Goal: Task Accomplishment & Management: Manage account settings

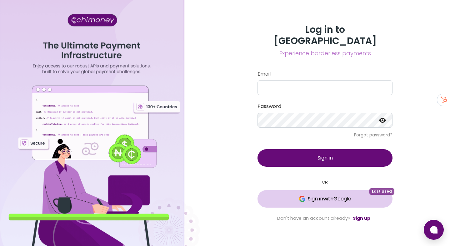
click at [340, 195] on span "Sign in with Google" at bounding box center [329, 199] width 43 height 8
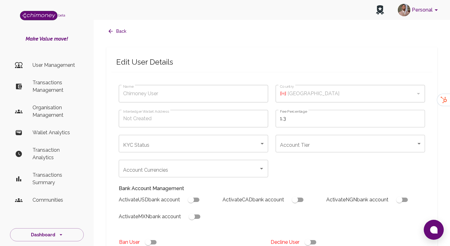
type input "l Edet"
type input "🇳🇬 Nigeria"
type input "under_review"
checkbox input "true"
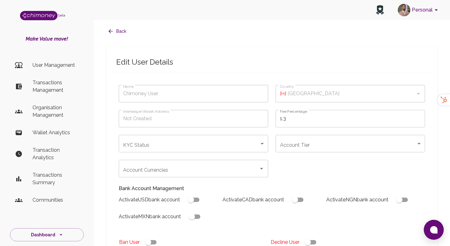
checkbox input "true"
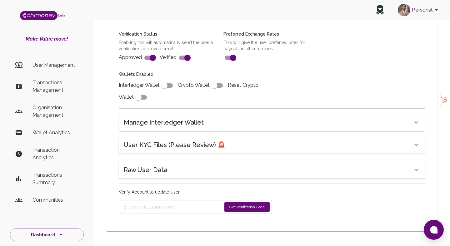
click at [197, 137] on div "User KYC Files (Please Review) 🚨" at bounding box center [272, 145] width 306 height 18
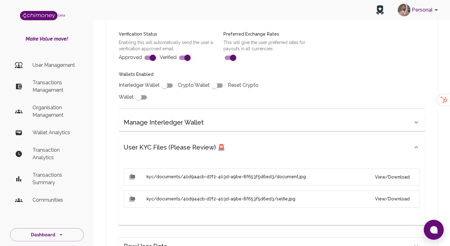
click at [391, 172] on button "View/Download" at bounding box center [392, 178] width 45 height 12
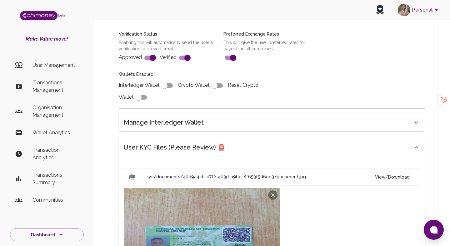
scroll to position [329, 0]
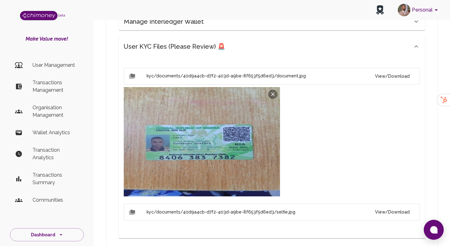
click at [396, 217] on button "View/Download" at bounding box center [392, 213] width 45 height 12
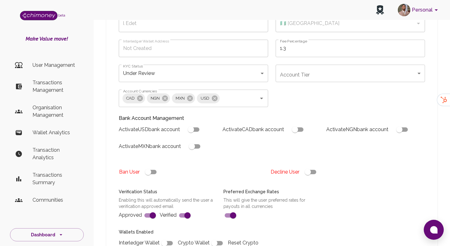
scroll to position [79, 0]
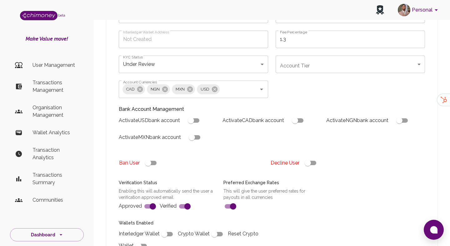
click at [311, 162] on input "checkbox" at bounding box center [308, 163] width 36 height 12
checkbox input "false"
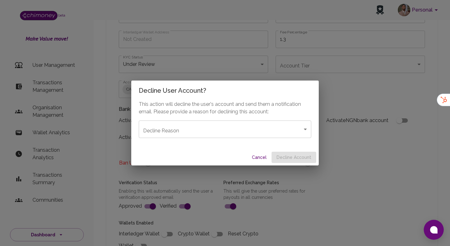
click at [248, 118] on div "This action will decline the user's account and send them a notification email.…" at bounding box center [225, 125] width 188 height 49
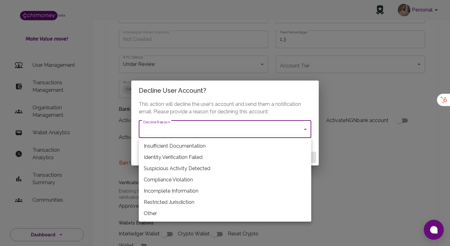
click at [174, 201] on li "Restricted Jurisdiction" at bounding box center [225, 202] width 173 height 11
type input "restricted_jurisdiction"
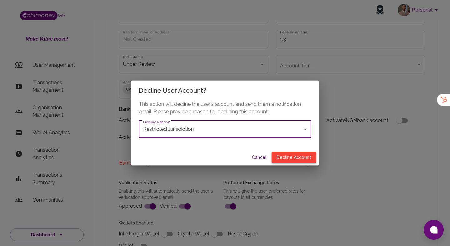
click at [290, 158] on button "Decline Account" at bounding box center [294, 158] width 45 height 12
type input "declined"
checkbox input "true"
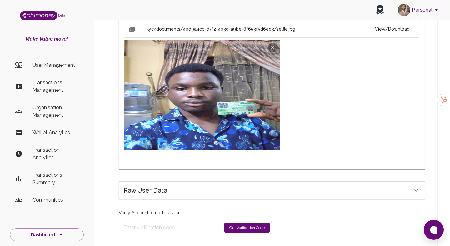
scroll to position [493, 0]
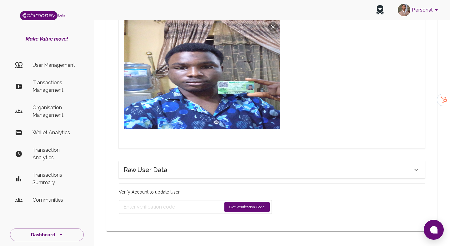
click at [241, 210] on button "Get Verification Code" at bounding box center [246, 207] width 45 height 10
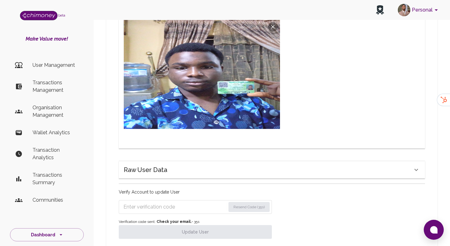
click at [171, 204] on input "Enter verification code" at bounding box center [175, 207] width 102 height 10
paste input "5448"
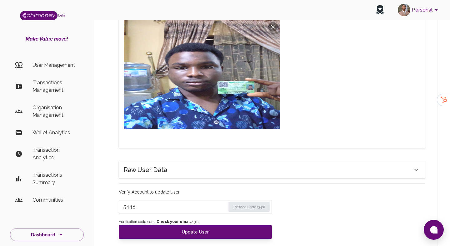
type input "5448"
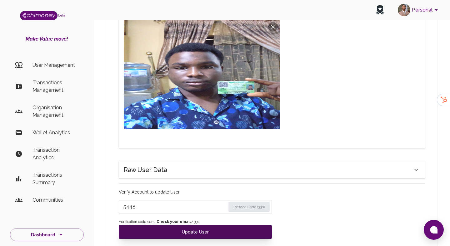
click at [175, 235] on button "Update User" at bounding box center [195, 232] width 153 height 14
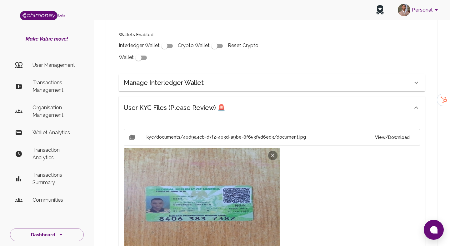
scroll to position [0, 0]
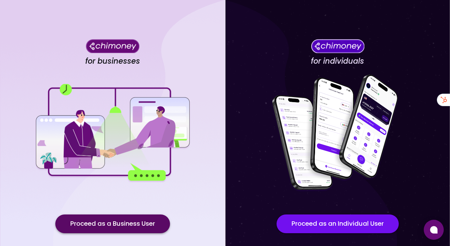
click at [115, 224] on button "Proceed as a Business User" at bounding box center [112, 224] width 115 height 19
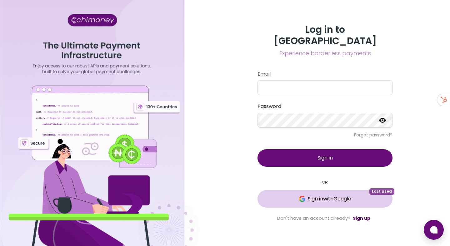
click at [272, 195] on span "Sign in with Google" at bounding box center [325, 199] width 110 height 8
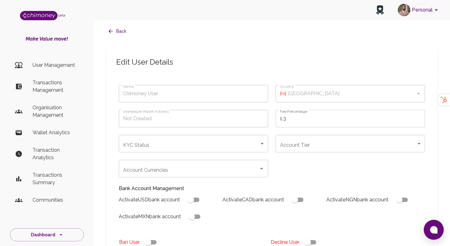
type input "l Edet"
type input "🇳🇬 Nigeria"
type input "declined"
checkbox input "true"
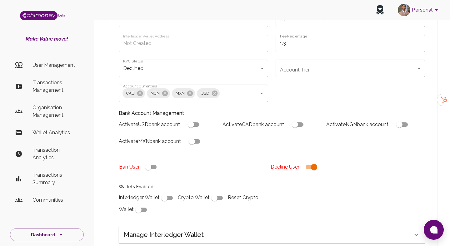
scroll to position [122, 0]
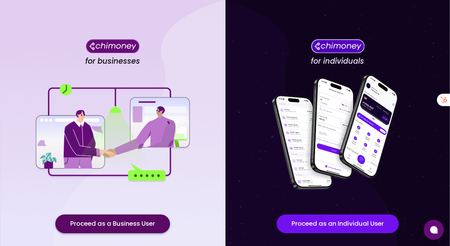
click at [110, 222] on button "Proceed as a Business User" at bounding box center [112, 224] width 115 height 19
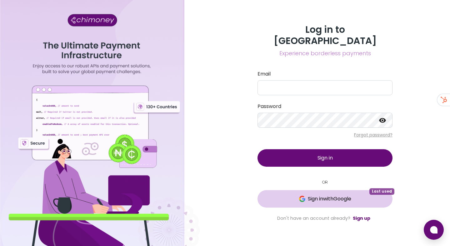
click at [293, 190] on button "Sign in with Google Last used" at bounding box center [325, 199] width 135 height 18
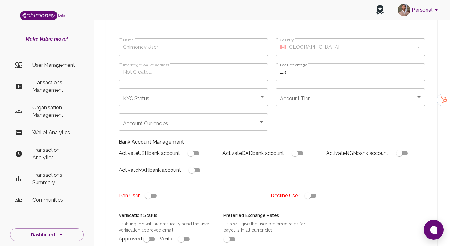
type input "Terrazas Sebastian"
type input "🇲🇽 [GEOGRAPHIC_DATA]"
type input "under_review"
checkbox input "true"
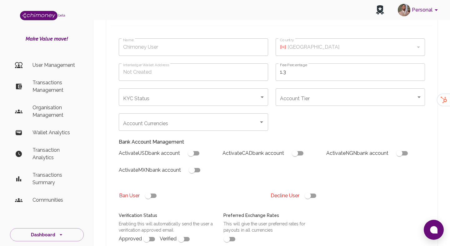
checkbox input "true"
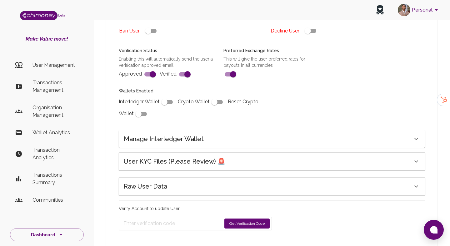
scroll to position [229, 0]
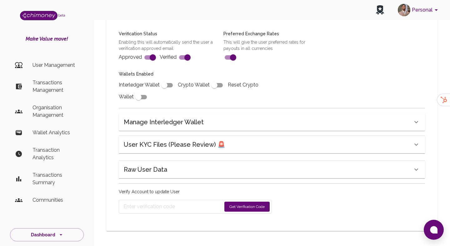
click at [207, 145] on h6 "User KYC Files (Please Review) 🚨" at bounding box center [175, 145] width 102 height 10
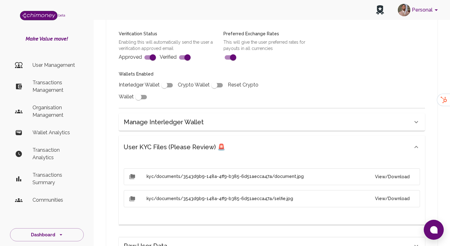
click at [386, 178] on button "View/Download" at bounding box center [392, 177] width 45 height 12
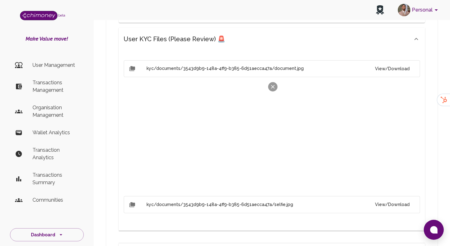
scroll to position [369, 0]
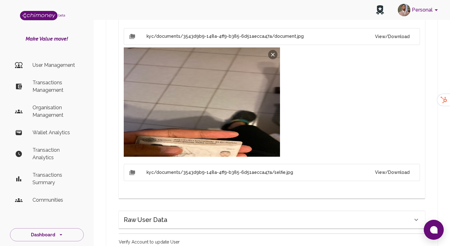
click at [399, 179] on li "kyc/documents/3543d9b9-148a-4ff9-b385-6d51aecca47a/selfie.jpg View/Download" at bounding box center [272, 172] width 296 height 17
click at [399, 173] on button "View/Download" at bounding box center [392, 173] width 45 height 12
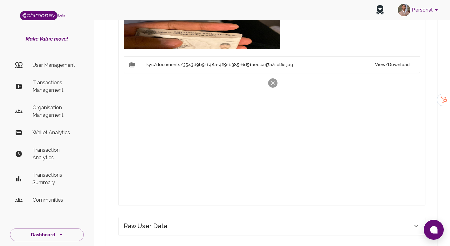
scroll to position [533, 0]
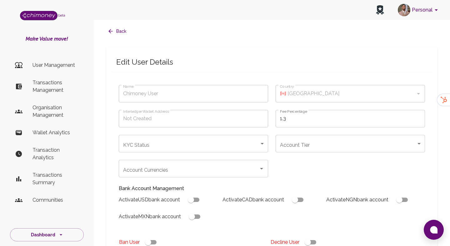
type input "Terrazas Sebastian"
type input "🇲🇽 Mexico"
type input "under_review"
checkbox input "true"
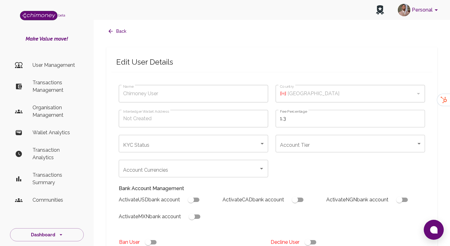
checkbox input "true"
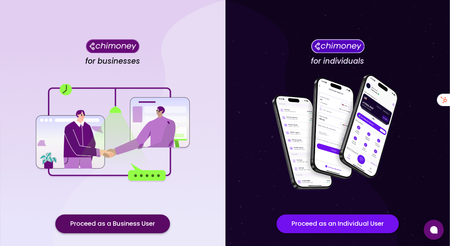
click at [142, 218] on button "Proceed as a Business User" at bounding box center [112, 224] width 115 height 19
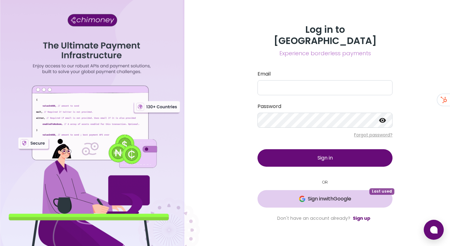
click at [308, 195] on span "Sign in with Google" at bounding box center [329, 199] width 43 height 8
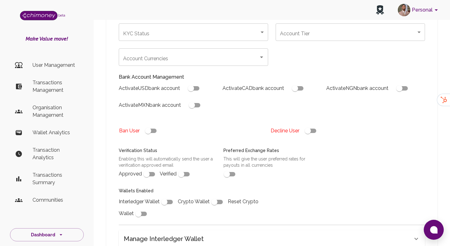
scroll to position [157, 0]
type input "[PERSON_NAME]"
type input "🇲🇽 [GEOGRAPHIC_DATA]"
type input "under_review"
checkbox input "true"
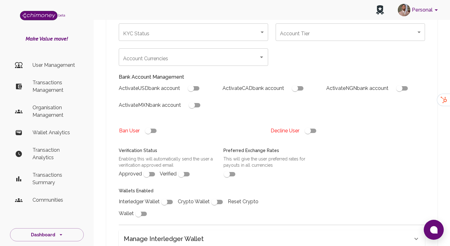
checkbox input "true"
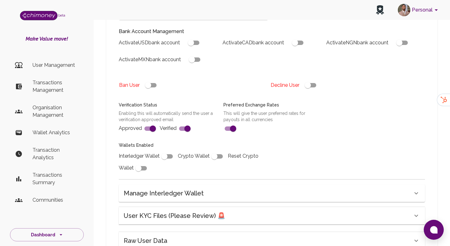
click at [212, 199] on div "Manage Interledger Wallet" at bounding box center [272, 194] width 306 height 18
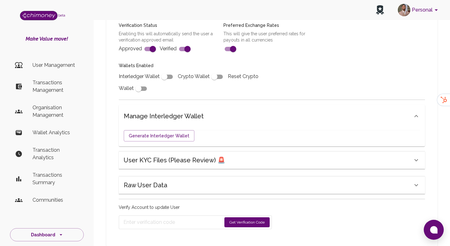
scroll to position [253, 0]
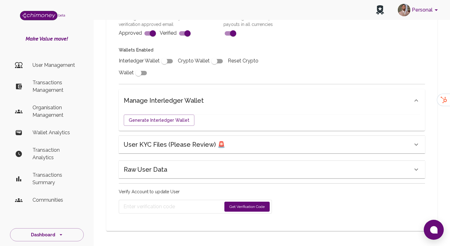
click at [192, 141] on h6 "User KYC Files (Please Review) 🚨" at bounding box center [175, 145] width 102 height 10
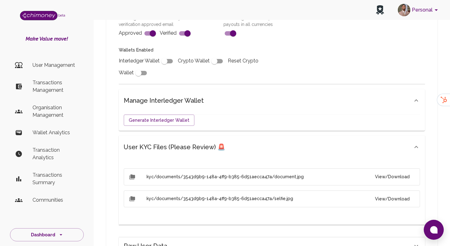
click at [412, 178] on button "View/Download" at bounding box center [392, 177] width 45 height 12
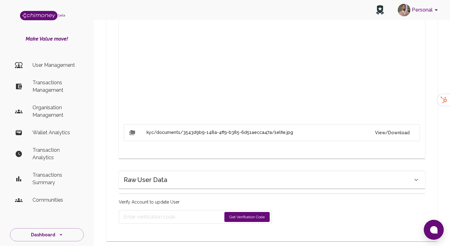
scroll to position [433, 0]
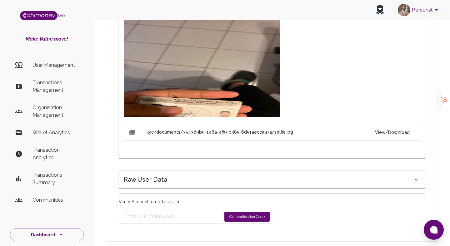
click at [387, 132] on button "View/Download" at bounding box center [392, 133] width 45 height 12
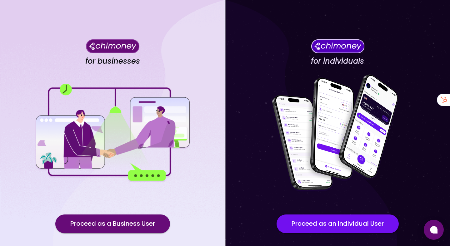
click at [99, 236] on div "for businesses Proceed as a Business User" at bounding box center [112, 141] width 225 height 283
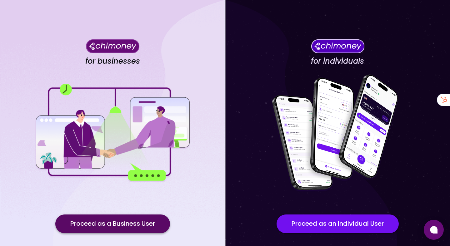
click at [104, 231] on button "Proceed as a Business User" at bounding box center [112, 224] width 115 height 19
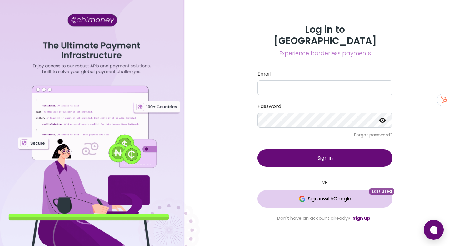
click at [289, 190] on button "Sign in with Google Last used" at bounding box center [325, 199] width 135 height 18
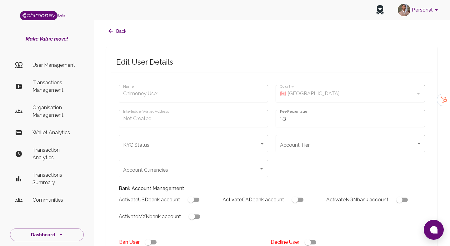
type input "[PERSON_NAME]"
type input "🇲🇽 [GEOGRAPHIC_DATA]"
type input "under_review"
checkbox input "true"
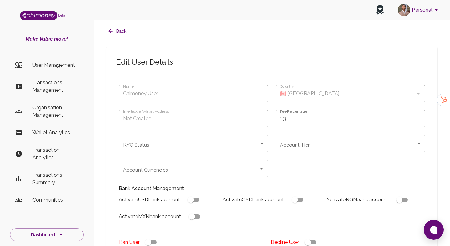
checkbox input "true"
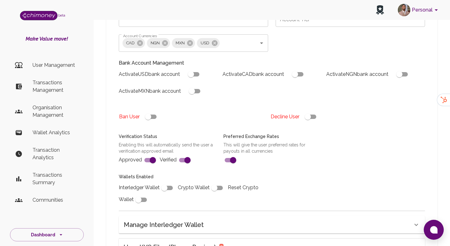
scroll to position [229, 0]
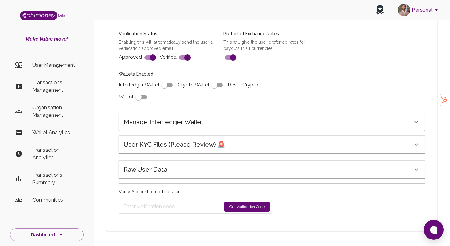
click at [212, 149] on h6 "User KYC Files (Please Review) 🚨" at bounding box center [175, 145] width 102 height 10
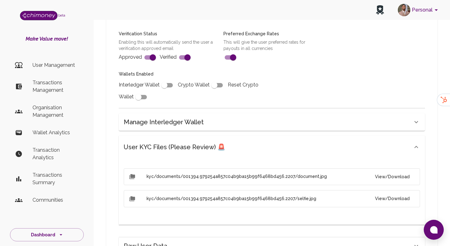
click at [412, 176] on button "View/Download" at bounding box center [392, 177] width 45 height 12
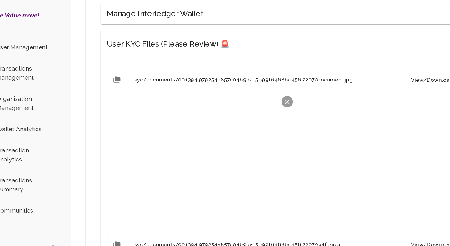
scroll to position [396, 0]
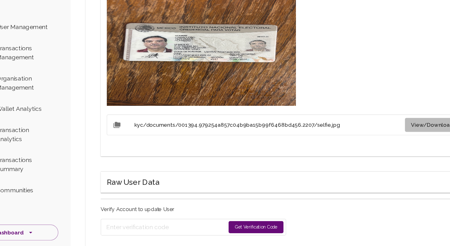
click at [384, 145] on button "View/Download" at bounding box center [392, 146] width 45 height 12
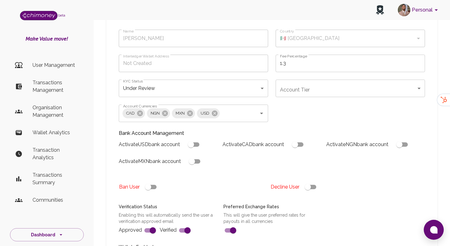
scroll to position [80, 0]
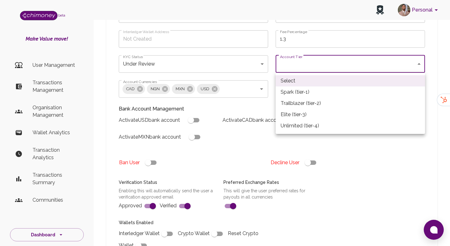
click at [298, 94] on li "Spark (tier-1)" at bounding box center [350, 92] width 149 height 11
type input "tier-1"
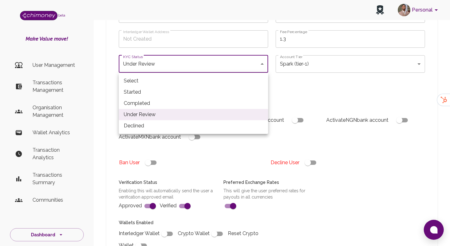
click at [160, 101] on li "Completed" at bounding box center [193, 103] width 149 height 11
type input "completed"
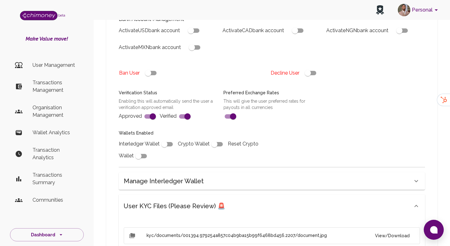
scroll to position [171, 0]
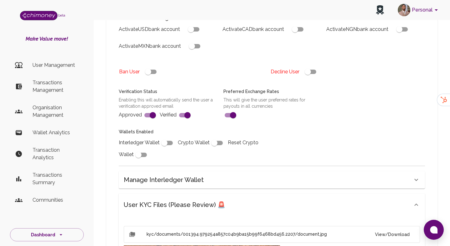
click at [193, 47] on input "checkbox" at bounding box center [192, 46] width 36 height 12
checkbox input "true"
click at [190, 29] on input "checkbox" at bounding box center [191, 29] width 36 height 12
checkbox input "true"
click at [168, 149] on input "checkbox" at bounding box center [165, 143] width 36 height 12
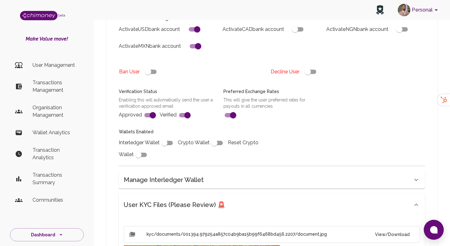
checkbox input "true"
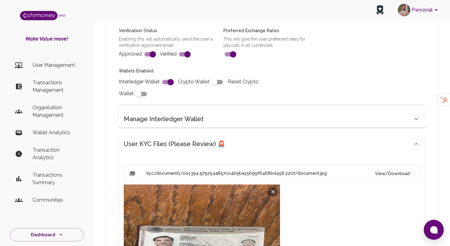
scroll to position [231, 0]
click at [202, 149] on h6 "User KYC Files (Please Review) 🚨" at bounding box center [175, 144] width 102 height 10
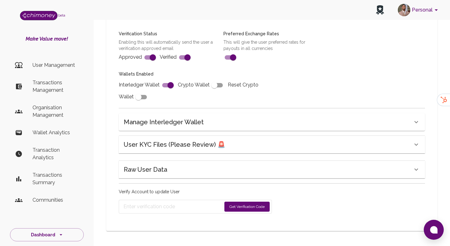
scroll to position [229, 0]
click at [244, 202] on button "Get Verification Code" at bounding box center [246, 207] width 45 height 10
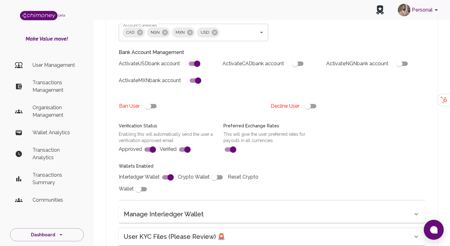
scroll to position [249, 0]
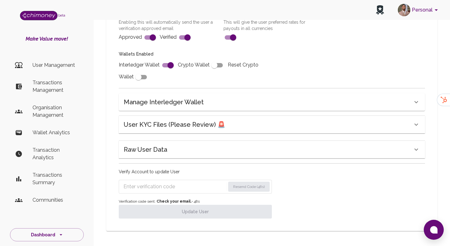
click at [169, 193] on form "Resend Code (48s)" at bounding box center [195, 187] width 153 height 14
click at [171, 188] on input "Enter verification code" at bounding box center [175, 187] width 102 height 10
paste input "4623"
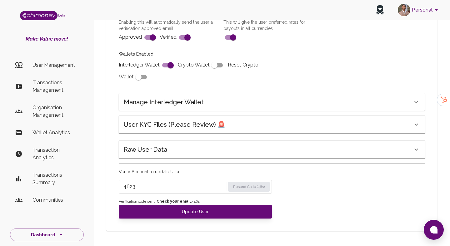
type input "4623"
click at [173, 201] on strong "Check your email." at bounding box center [174, 201] width 35 height 4
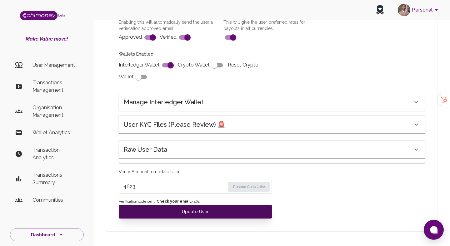
click at [173, 213] on button "Update User" at bounding box center [195, 212] width 153 height 14
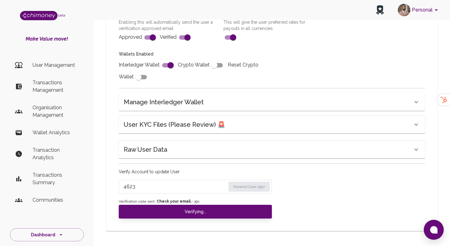
type input "under_review"
checkbox input "false"
type input "completed"
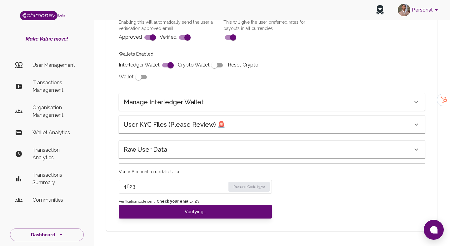
type input "tier-1"
checkbox input "true"
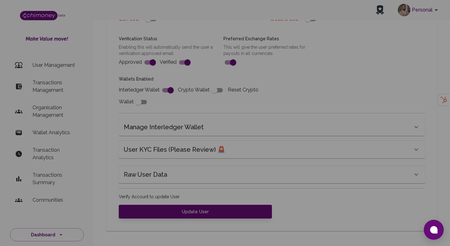
scroll to position [224, 0]
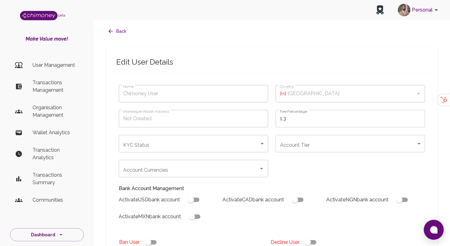
type input "[PERSON_NAME]"
type input "🇲🇽 [GEOGRAPHIC_DATA]"
type input "completed"
type input "tier-1"
checkbox input "true"
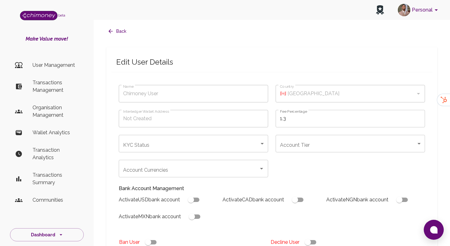
checkbox input "true"
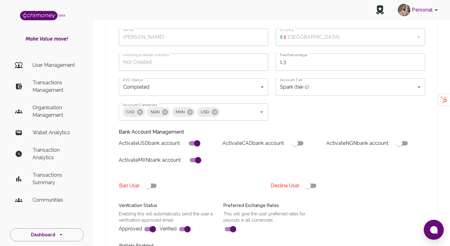
scroll to position [53, 0]
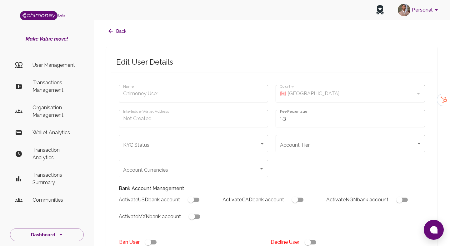
type input "[PERSON_NAME]"
type input "🇺🇸 [GEOGRAPHIC_DATA]"
type input "under_review"
checkbox input "true"
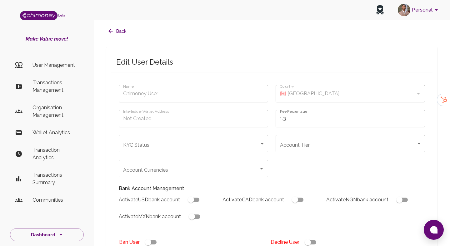
checkbox input "true"
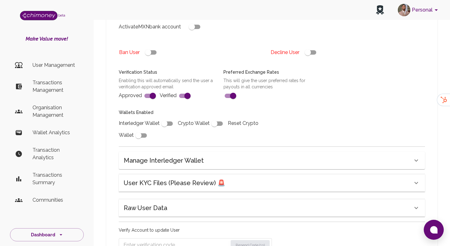
scroll to position [238, 0]
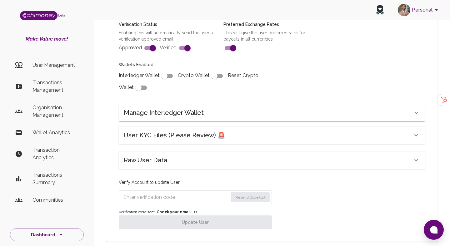
click at [200, 139] on h6 "User KYC Files (Please Review) 🚨" at bounding box center [175, 135] width 102 height 10
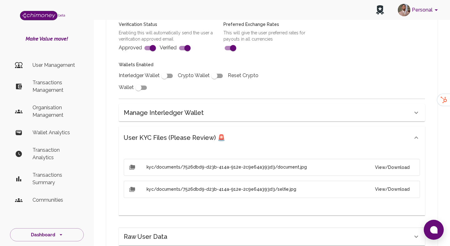
click at [397, 166] on button "View/Download" at bounding box center [392, 168] width 45 height 12
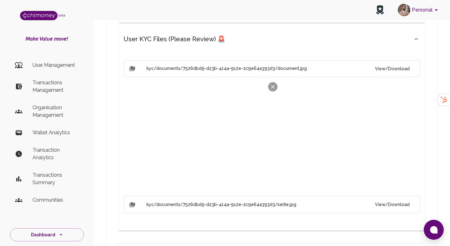
scroll to position [337, 0]
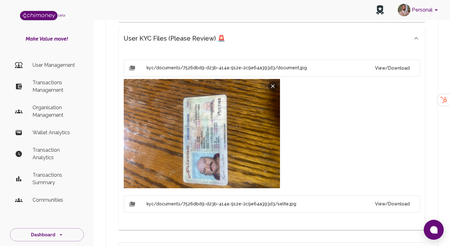
click at [394, 208] on button "View/Download" at bounding box center [392, 205] width 45 height 12
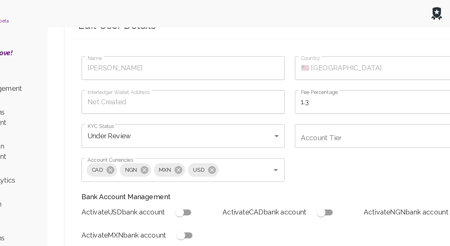
scroll to position [25, 0]
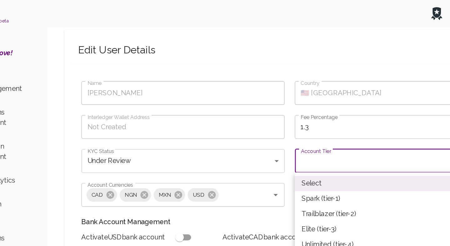
click at [290, 144] on li "Spark (tier-1)" at bounding box center [350, 146] width 149 height 11
type input "tier-1"
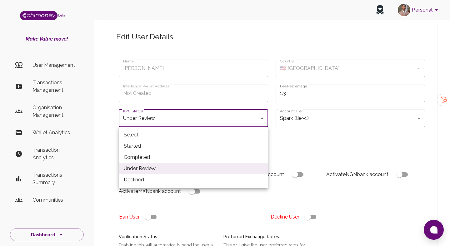
click at [149, 158] on li "Completed" at bounding box center [193, 157] width 149 height 11
type input "completed"
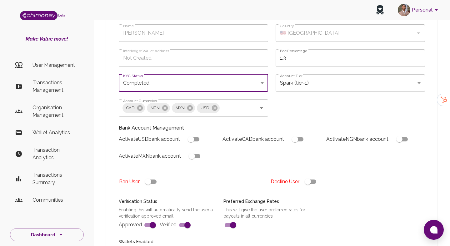
scroll to position [61, 0]
click at [197, 143] on input "checkbox" at bounding box center [191, 139] width 36 height 12
checkbox input "true"
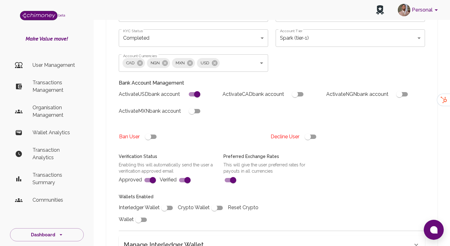
scroll to position [126, 0]
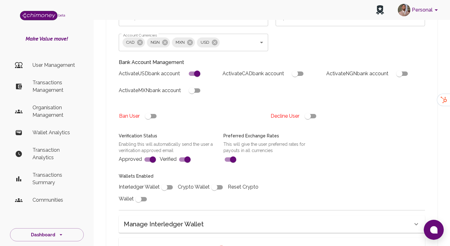
click at [171, 189] on input "checkbox" at bounding box center [165, 188] width 36 height 12
checkbox input "true"
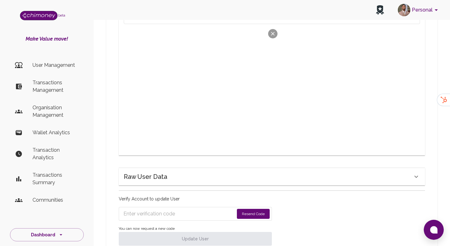
scroll to position [553, 0]
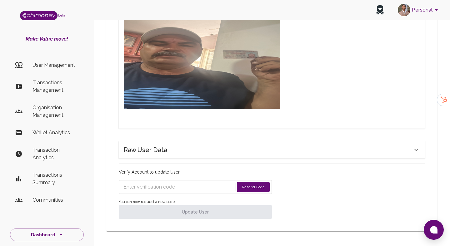
click at [163, 189] on input "Enter verification code" at bounding box center [179, 187] width 111 height 10
paste input "4623"
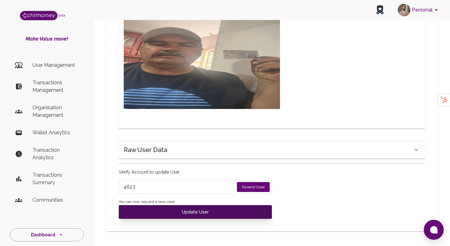
type input "4623"
click at [175, 211] on button "Update User" at bounding box center [195, 212] width 153 height 14
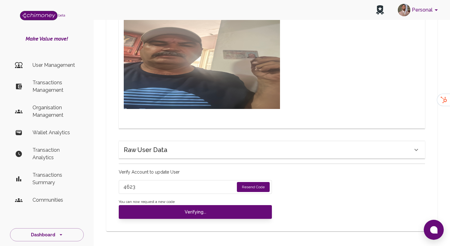
type input "under_review"
checkbox input "false"
type input "completed"
type input "tier-1"
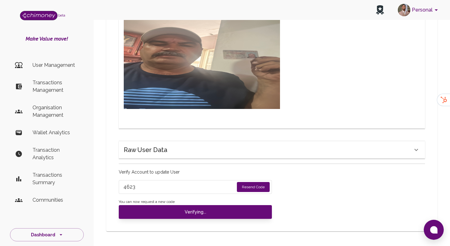
checkbox input "true"
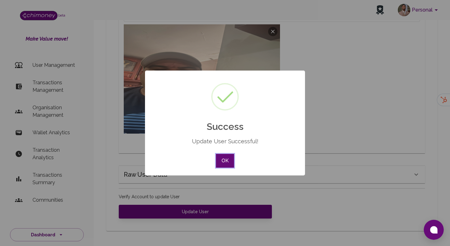
scroll to position [528, 0]
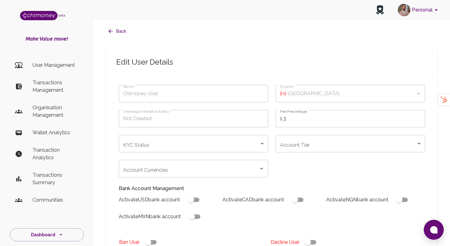
type input "[PERSON_NAME]"
type input "🇺🇸 [GEOGRAPHIC_DATA]"
type input "completed"
type input "tier-1"
checkbox input "true"
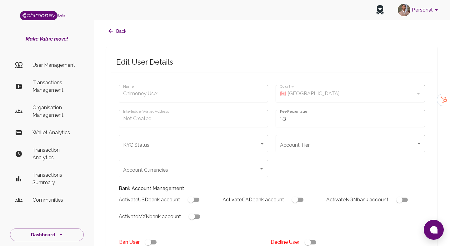
checkbox input "true"
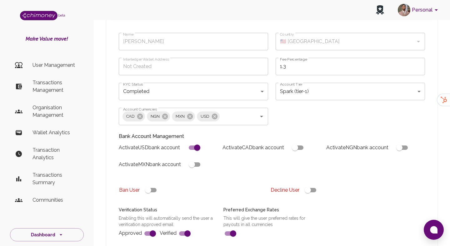
scroll to position [52, 0]
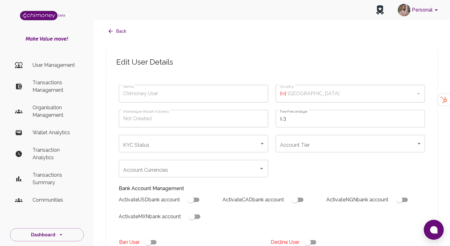
type input "[PERSON_NAME] [PERSON_NAME]"
type input "🇳🇬 [GEOGRAPHIC_DATA]"
type input "under_review"
checkbox input "true"
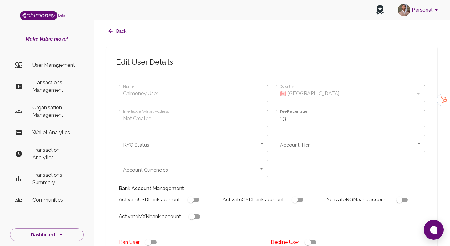
checkbox input "true"
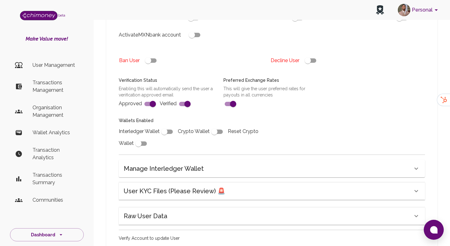
scroll to position [215, 0]
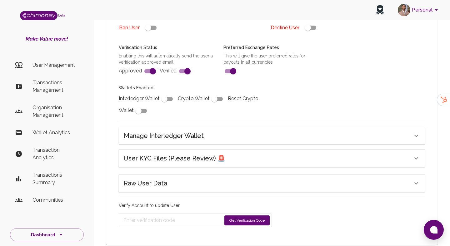
click at [237, 169] on div "Name Joshua Joshua Name Country 🇳🇬 Nigeria Country Interledger Wallet Address N…" at bounding box center [271, 51] width 321 height 367
click at [238, 165] on div "User KYC Files (Please Review) 🚨" at bounding box center [272, 159] width 306 height 18
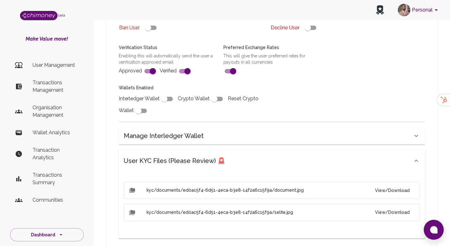
click at [409, 189] on button "View/Download" at bounding box center [392, 191] width 45 height 12
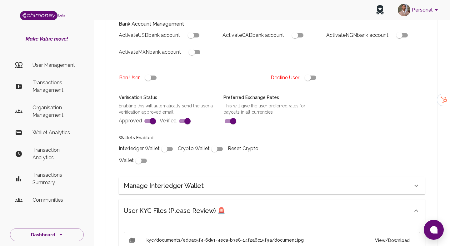
scroll to position [61, 0]
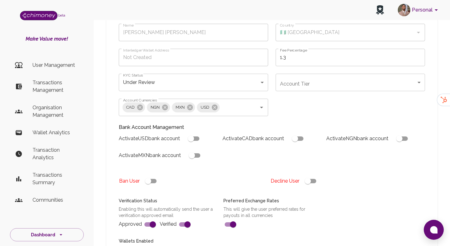
click at [312, 181] on input "checkbox" at bounding box center [308, 181] width 36 height 12
checkbox input "false"
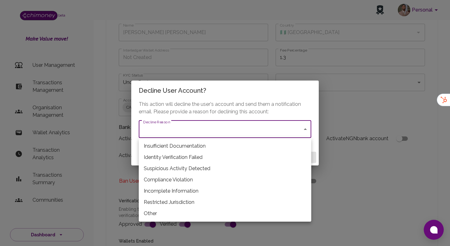
click at [176, 204] on li "Restricted Jurisdiction" at bounding box center [225, 202] width 173 height 11
type input "restricted_jurisdiction"
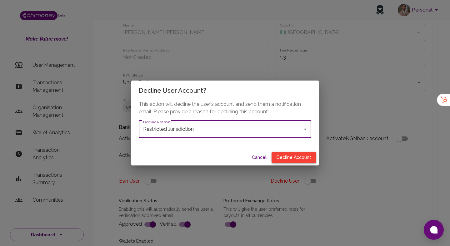
click at [288, 159] on button "Decline Account" at bounding box center [294, 158] width 45 height 12
type input "declined"
checkbox input "true"
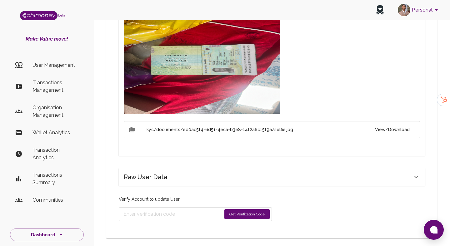
scroll to position [379, 0]
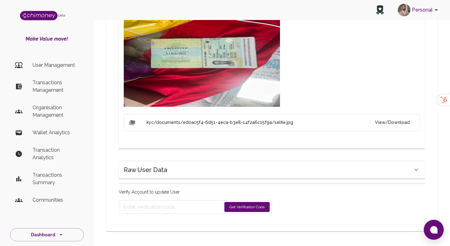
click at [233, 206] on button "Get Verification Code" at bounding box center [246, 207] width 45 height 10
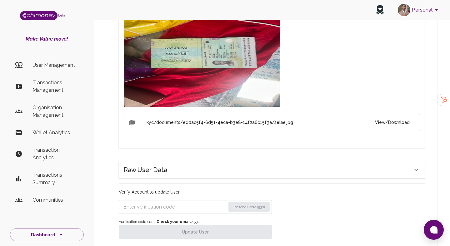
click at [186, 208] on input "Enter verification code" at bounding box center [175, 207] width 102 height 10
paste input "7930"
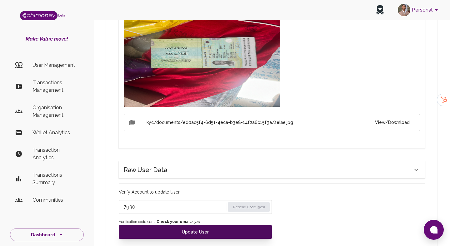
type input "7930"
click at [169, 232] on button "Update User" at bounding box center [195, 232] width 153 height 14
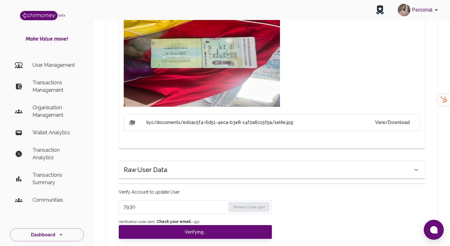
scroll to position [374, 0]
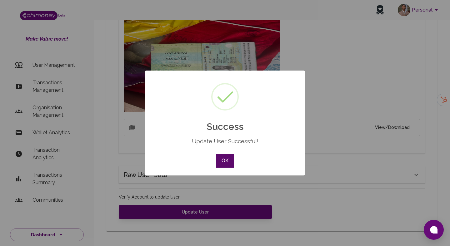
click at [233, 157] on button "OK" at bounding box center [225, 161] width 18 height 14
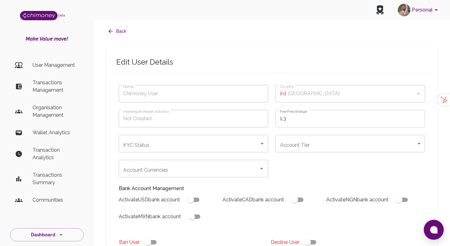
type input "[PERSON_NAME] [PERSON_NAME]"
type input "🇳🇬 [GEOGRAPHIC_DATA]"
type input "declined"
checkbox input "true"
type input "[PERSON_NAME] [PERSON_NAME]"
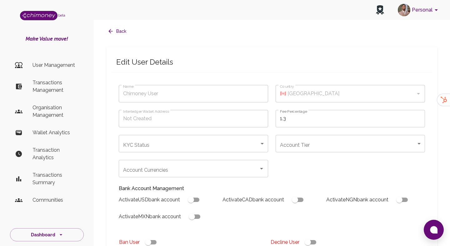
type input "🇳🇬 [GEOGRAPHIC_DATA]"
type input "declined"
checkbox input "true"
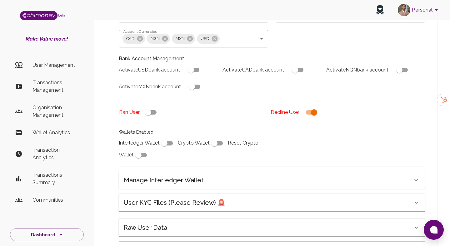
scroll to position [139, 0]
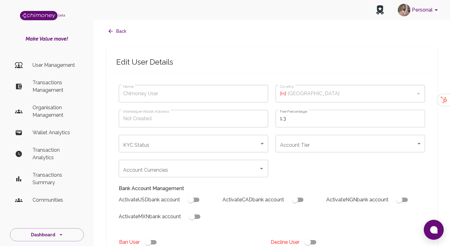
type input "[PERSON_NAME]"
type input "🇳🇬 [GEOGRAPHIC_DATA]"
type input "under_review"
checkbox input "true"
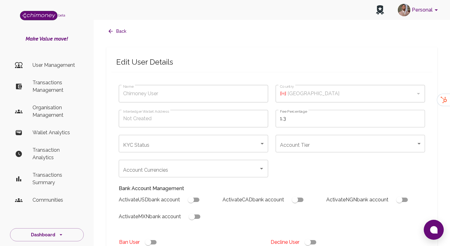
checkbox input "true"
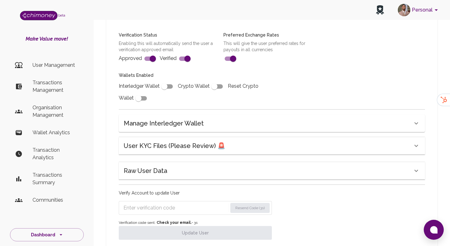
scroll to position [249, 0]
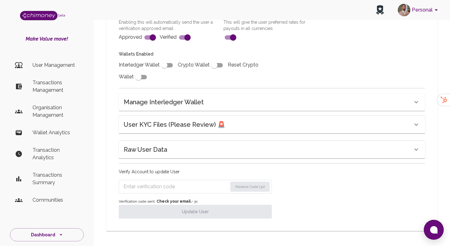
click at [202, 106] on div "Manage Interledger Wallet" at bounding box center [268, 102] width 289 height 10
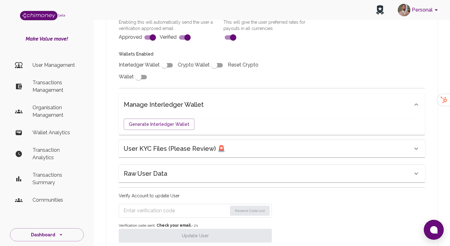
click at [201, 139] on div "Name Daniel Aigberiabe Name Country 🇳🇬 Nigeria Country Interledger Wallet Addre…" at bounding box center [271, 40] width 321 height 412
click at [203, 147] on h6 "User KYC Files (Please Review) 🚨" at bounding box center [175, 149] width 102 height 10
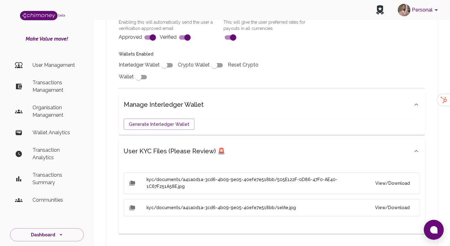
click at [390, 178] on button "View/Download" at bounding box center [393, 184] width 44 height 12
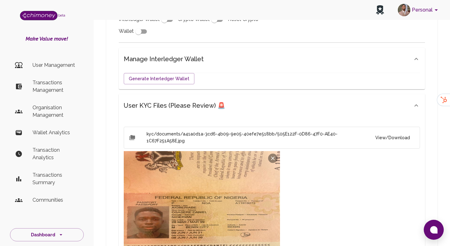
scroll to position [411, 0]
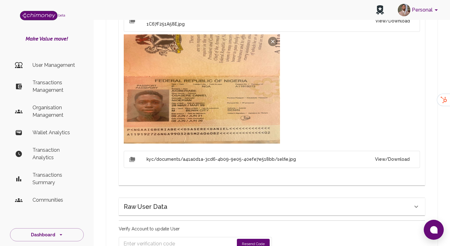
click at [396, 157] on button "View/Download" at bounding box center [392, 160] width 45 height 12
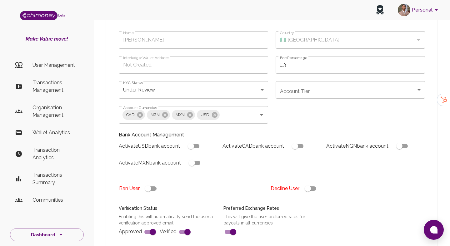
scroll to position [69, 0]
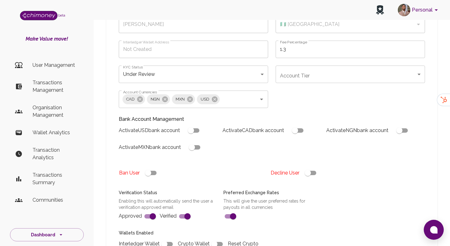
click at [309, 173] on input "checkbox" at bounding box center [308, 173] width 36 height 12
checkbox input "false"
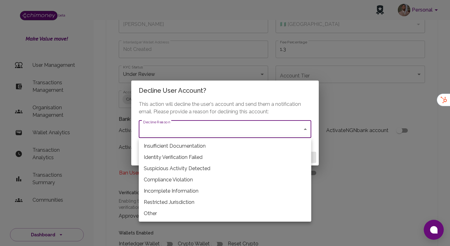
click at [171, 206] on li "Restricted Jurisdiction" at bounding box center [225, 202] width 173 height 11
type input "restricted_jurisdiction"
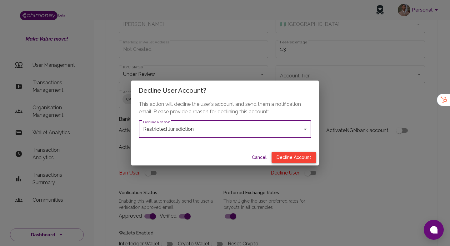
click at [285, 157] on button "Decline Account" at bounding box center [294, 158] width 45 height 12
type input "declined"
checkbox input "true"
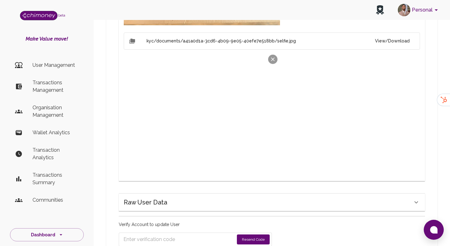
scroll to position [537, 0]
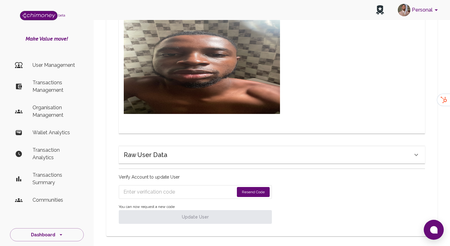
click at [164, 192] on input "Enter verification code" at bounding box center [179, 192] width 111 height 10
paste input "7930"
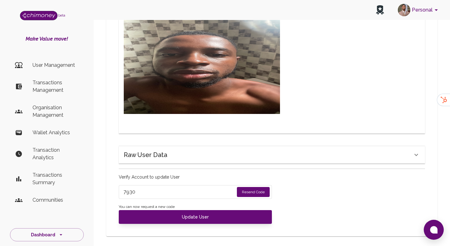
type input "7930"
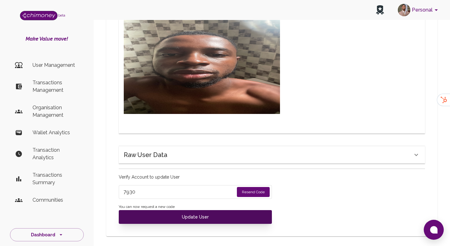
click at [161, 214] on button "Update User" at bounding box center [195, 217] width 153 height 14
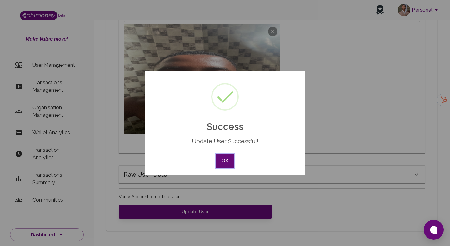
scroll to position [512, 0]
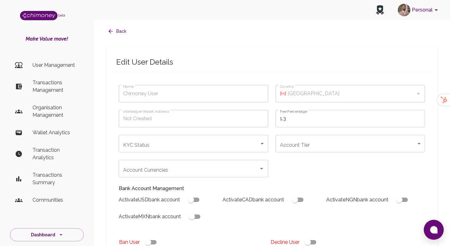
type input "[PERSON_NAME]"
type input "🇳🇬 [GEOGRAPHIC_DATA]"
type input "declined"
checkbox input "true"
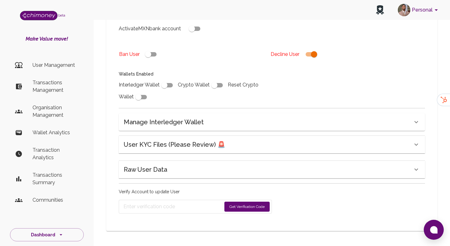
scroll to position [188, 0]
click at [207, 143] on h6 "User KYC Files (Please Review) 🚨" at bounding box center [175, 145] width 102 height 10
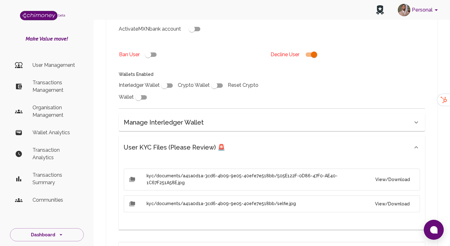
click at [383, 174] on button "View/Download" at bounding box center [393, 180] width 44 height 12
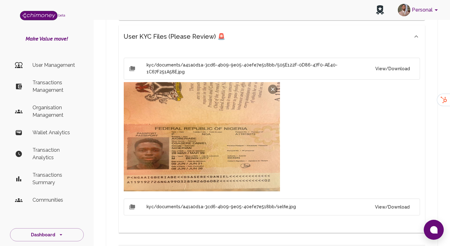
scroll to position [299, 0]
click at [396, 201] on button "View/Download" at bounding box center [392, 207] width 45 height 12
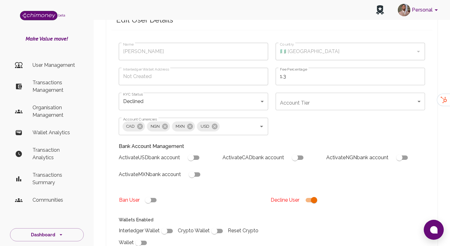
scroll to position [2, 0]
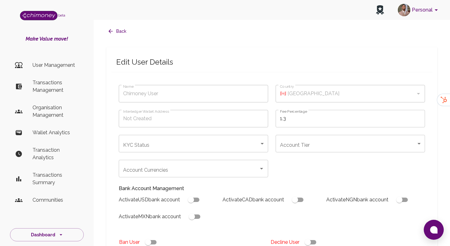
type input "[PERSON_NAME]"
type input "🇿🇦 [GEOGRAPHIC_DATA]"
type input "under_review"
checkbox input "true"
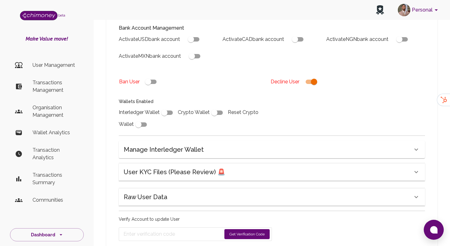
scroll to position [188, 0]
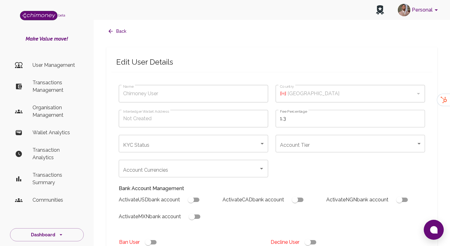
type input "[PERSON_NAME]"
type input "completed"
type input "tier-1"
checkbox input "true"
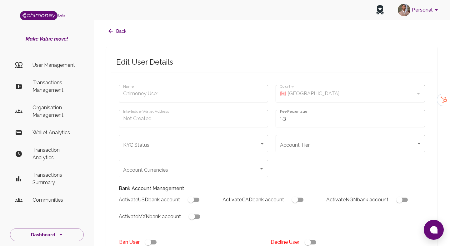
checkbox input "true"
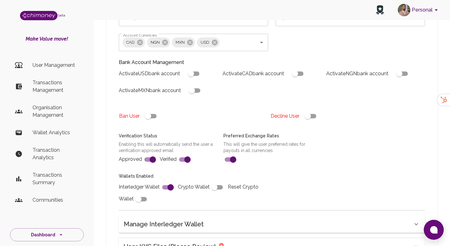
scroll to position [154, 0]
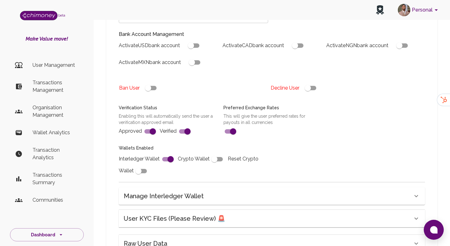
click at [224, 219] on div "User KYC Files (Please Review) 🚨" at bounding box center [268, 219] width 289 height 10
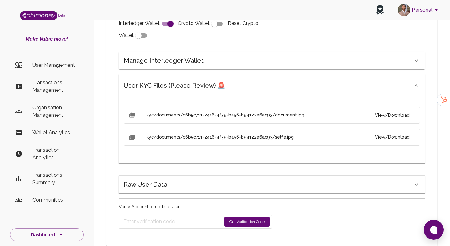
scroll to position [305, 0]
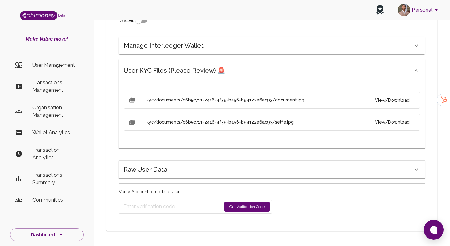
click at [388, 101] on button "View/Download" at bounding box center [392, 101] width 45 height 12
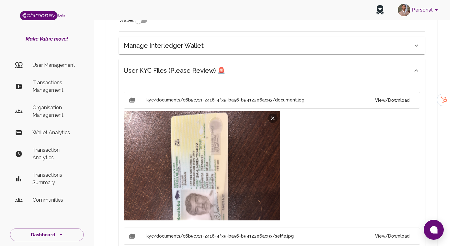
scroll to position [345, 0]
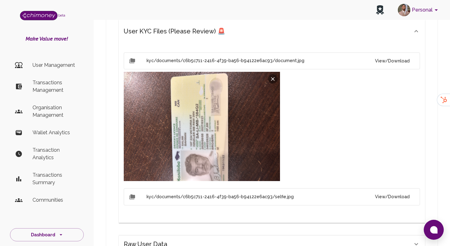
click at [400, 198] on button "View/Download" at bounding box center [392, 197] width 45 height 12
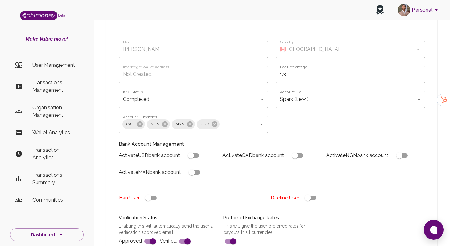
scroll to position [0, 0]
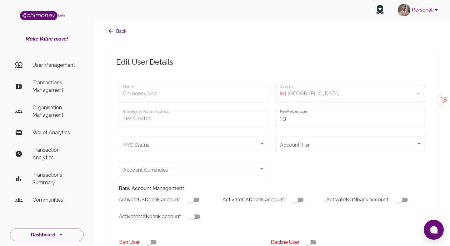
type input "[PERSON_NAME]"
type input "completed"
type input "tier-1"
checkbox input "true"
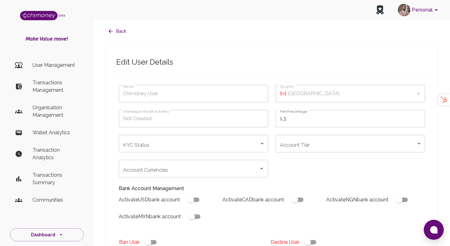
checkbox input "true"
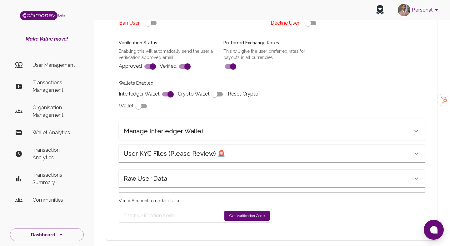
scroll to position [229, 0]
